Goal: Contribute content

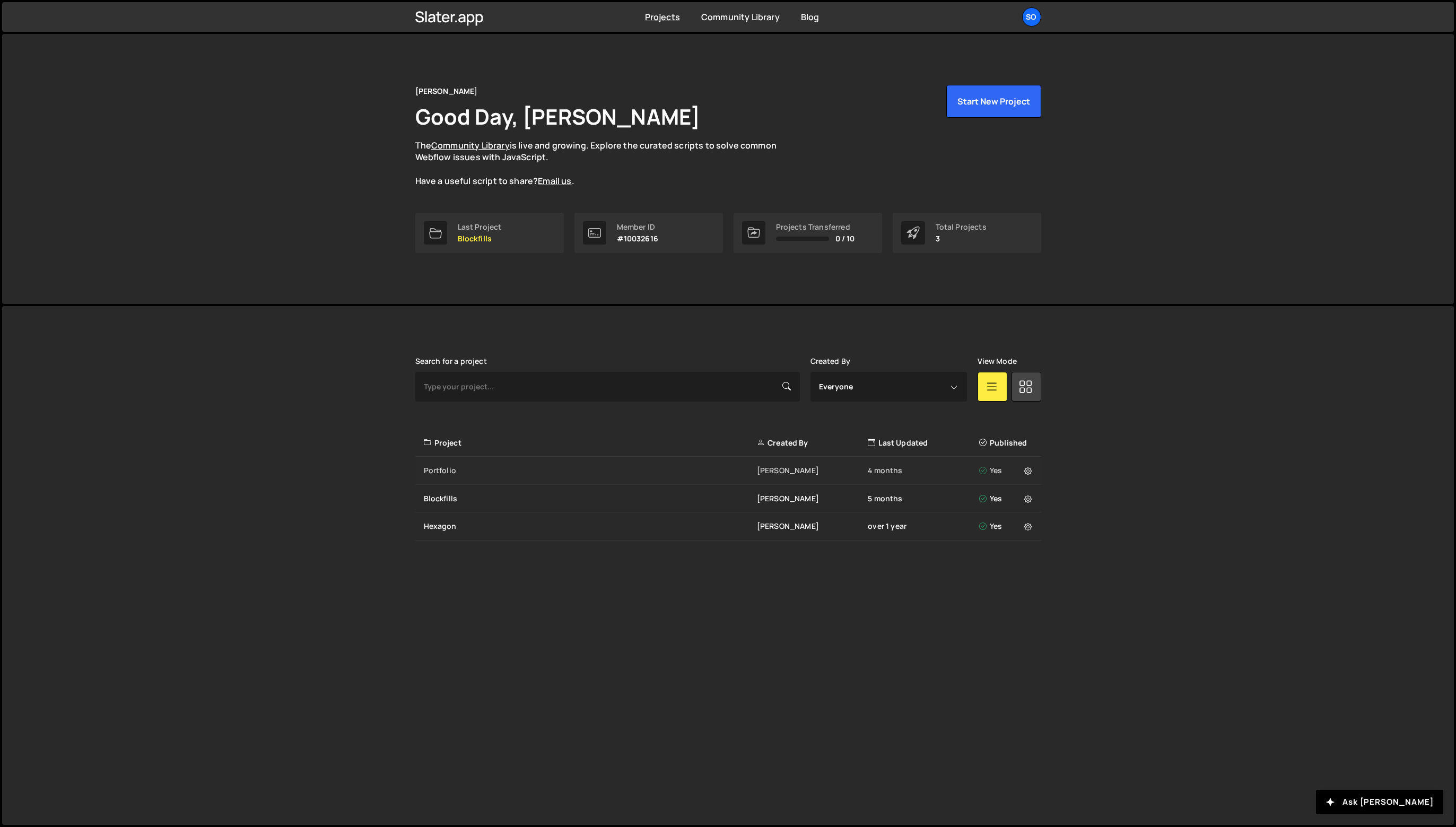
click at [459, 477] on div "Portfolio jesse zoutewelle 4 months Yes" at bounding box center [728, 470] width 626 height 28
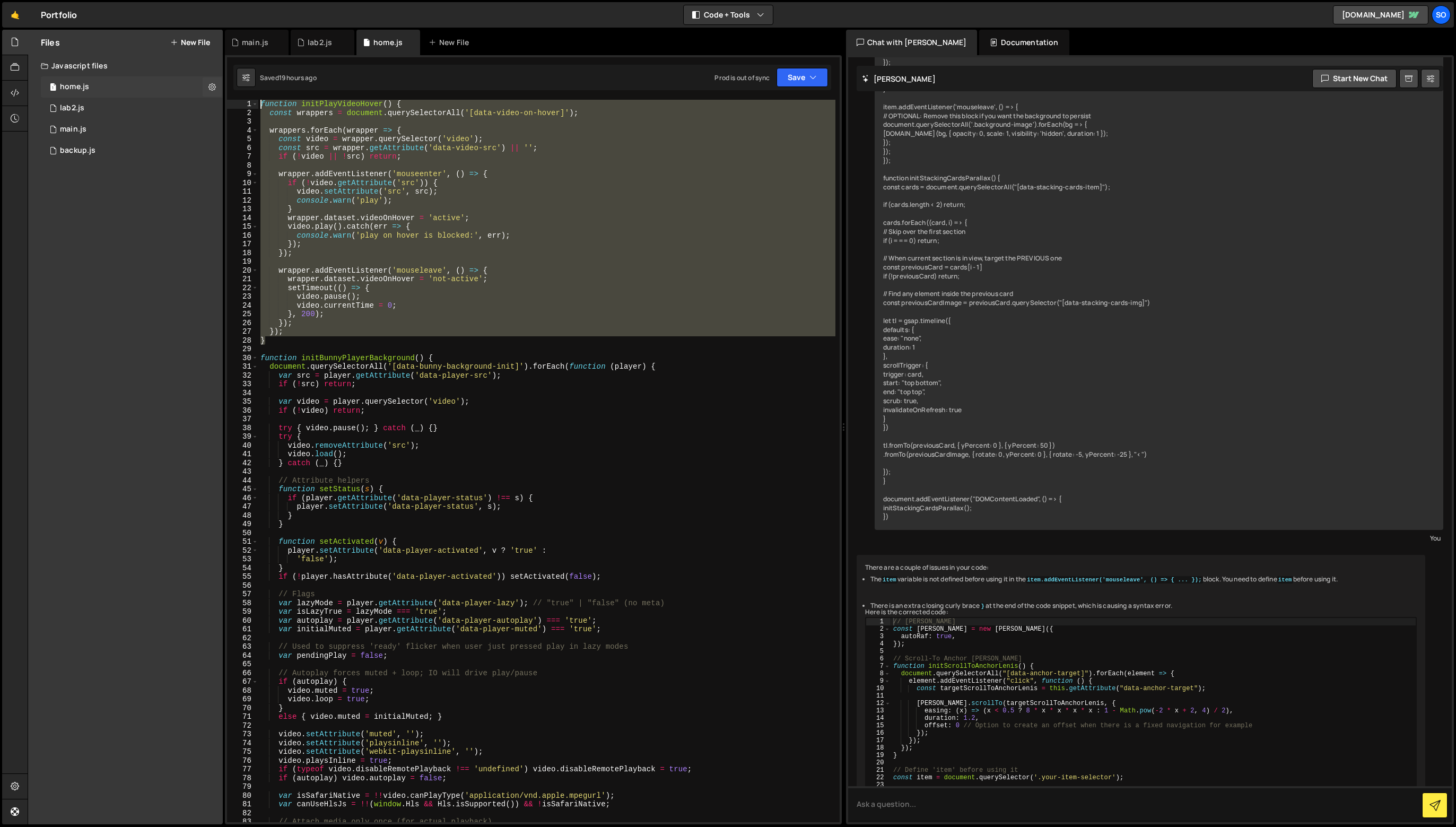
drag, startPoint x: 303, startPoint y: 341, endPoint x: 158, endPoint y: 94, distance: 286.4
click at [158, 94] on div "Files New File Javascript files 1 home.js 0 1 lab2.js 0 1 main.js 0 0 backup.js" at bounding box center [742, 427] width 1428 height 795
type textarea "function initPlayVideoHover() { const wrappers = document.querySelectorAll('[da…"
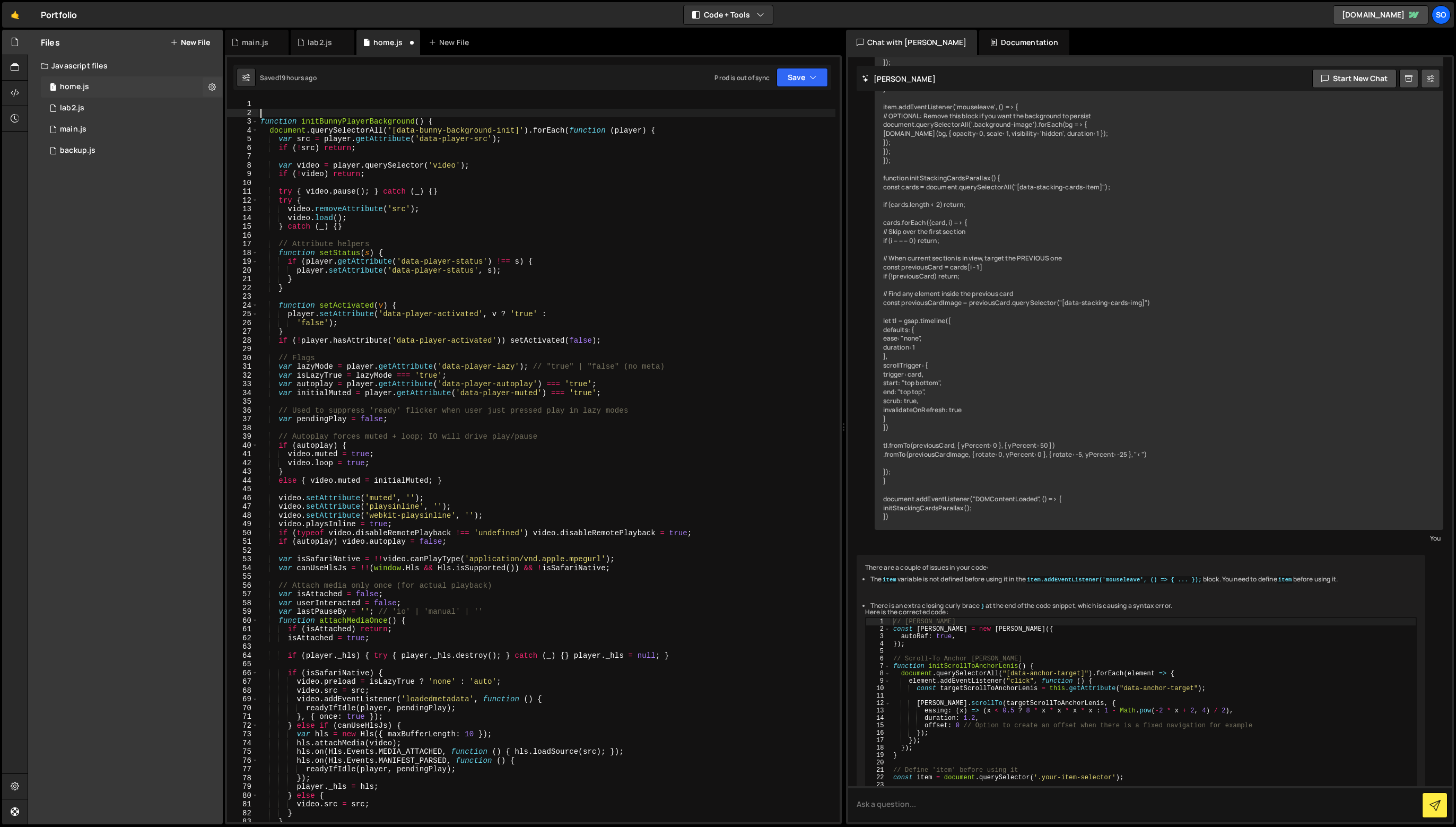
type textarea "function initBunnyPlayerBackground() {"
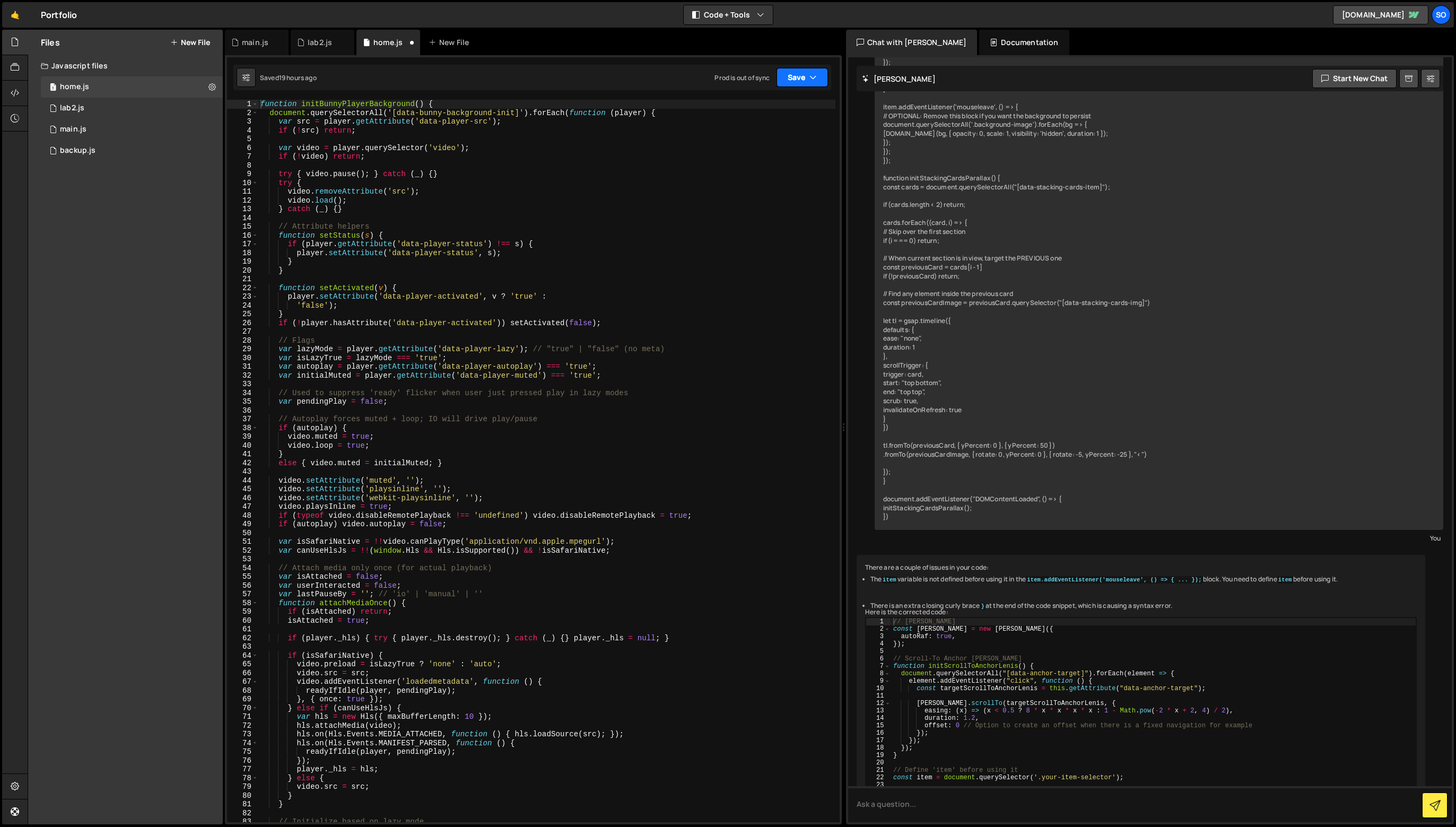
click at [807, 83] on button "Save" at bounding box center [801, 77] width 51 height 19
click at [817, 104] on div "Save to Staging S" at bounding box center [766, 104] width 110 height 11
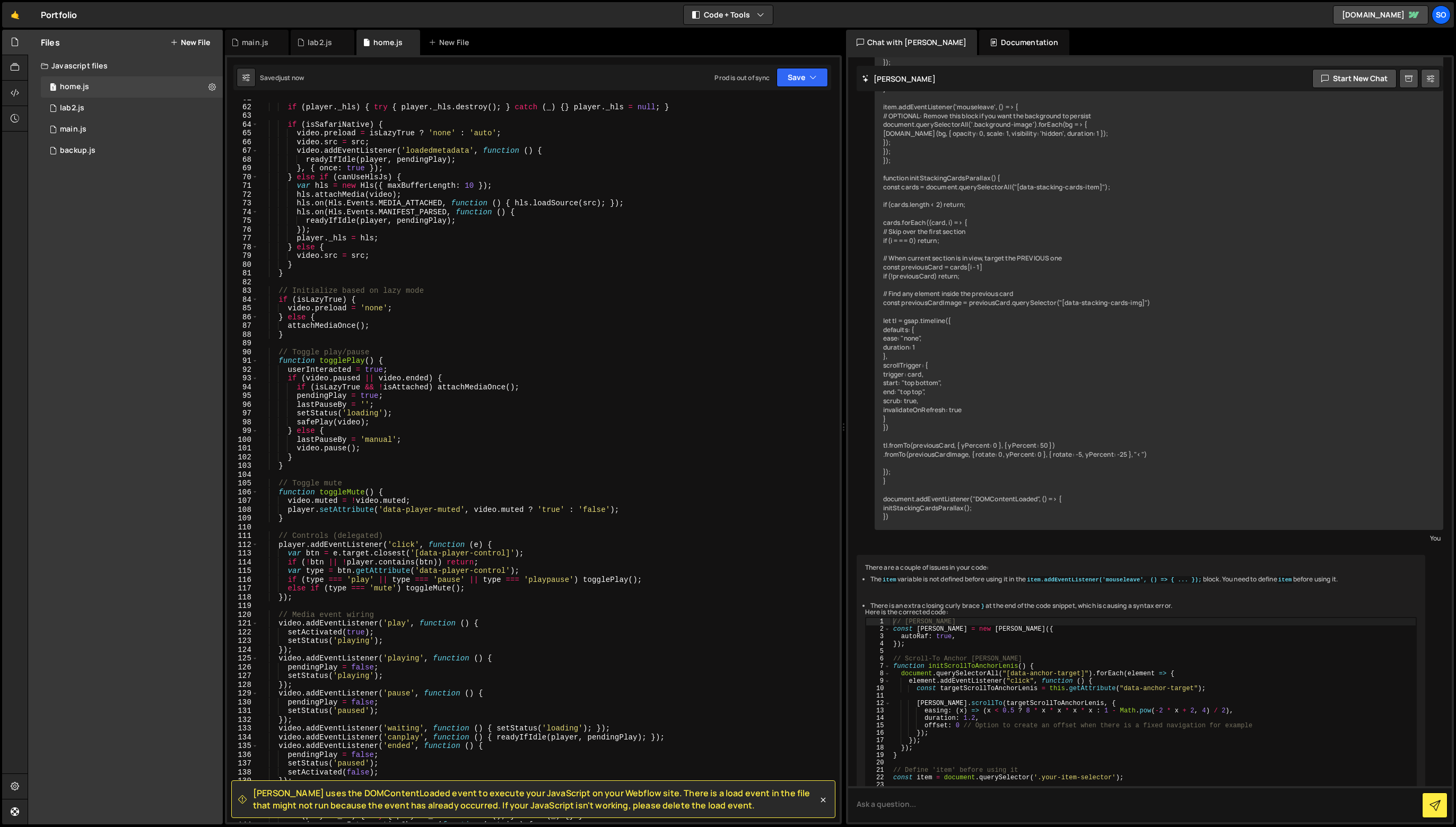
scroll to position [647, 0]
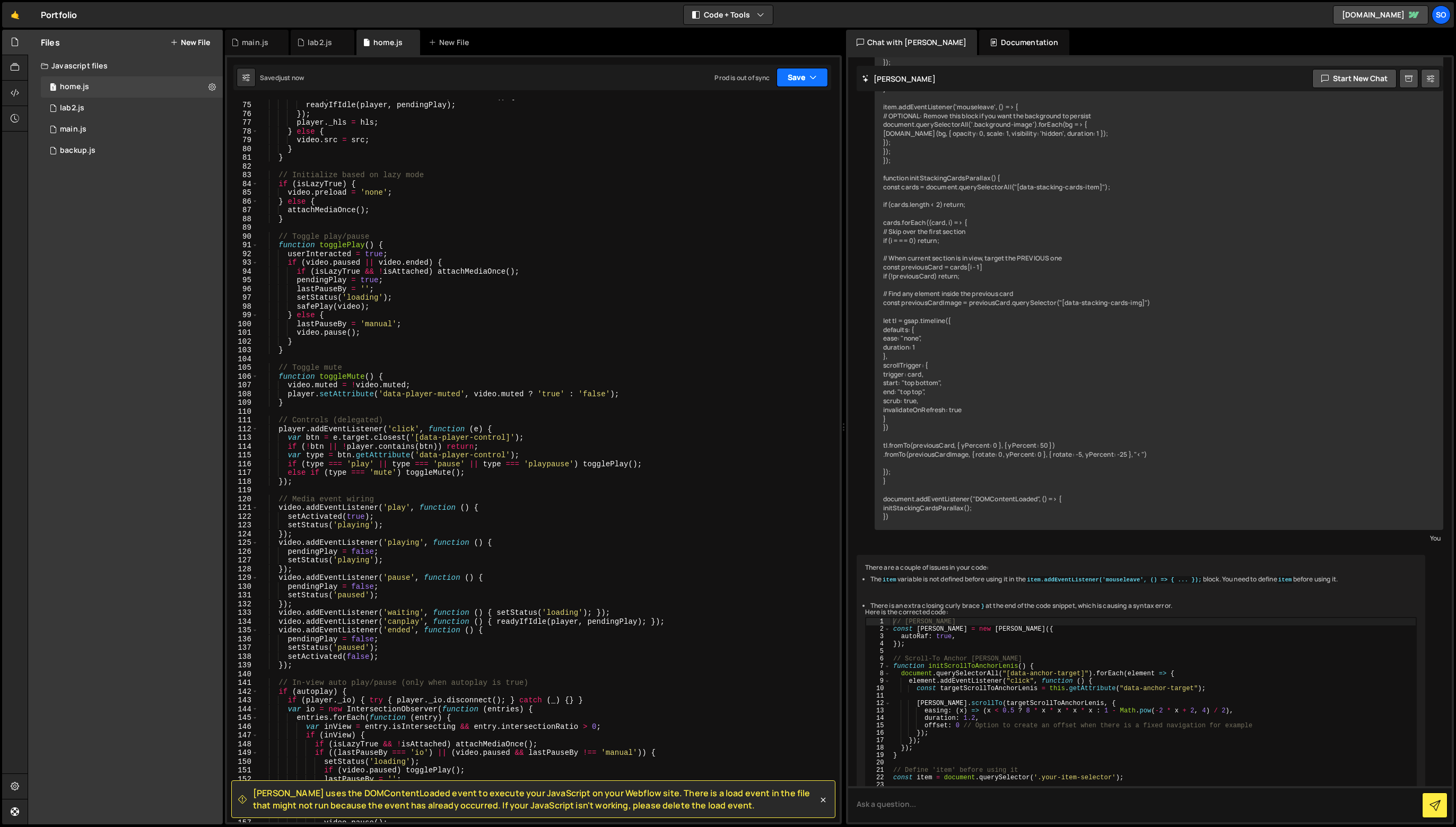
click at [801, 75] on button "Save" at bounding box center [801, 77] width 51 height 19
click at [789, 150] on div "Saved [DATE]" at bounding box center [766, 150] width 110 height 13
